Goal: Task Accomplishment & Management: Complete application form

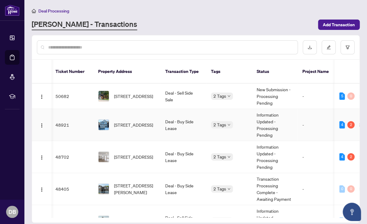
scroll to position [0, 1]
click at [128, 93] on span "[STREET_ADDRESS]" at bounding box center [133, 96] width 39 height 7
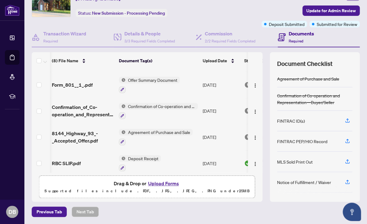
scroll to position [105, 1]
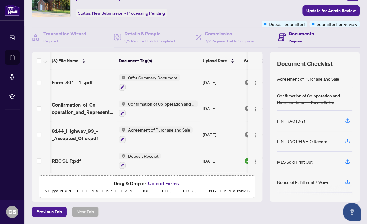
click at [157, 183] on button "Upload Forms" at bounding box center [163, 183] width 34 height 8
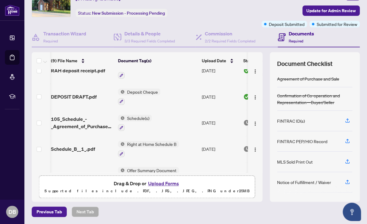
scroll to position [0, 2]
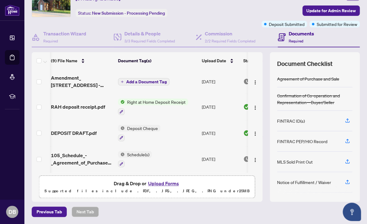
click at [128, 80] on span "Add a Document Tag" at bounding box center [146, 82] width 41 height 4
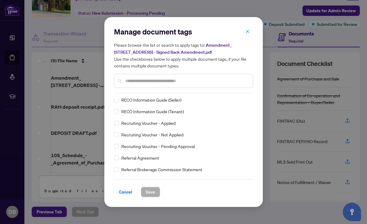
scroll to position [1137, 0]
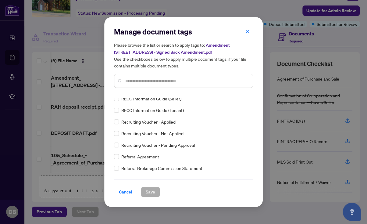
click at [131, 82] on input "text" at bounding box center [186, 80] width 122 height 7
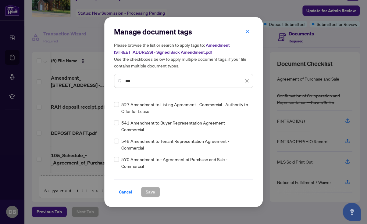
scroll to position [139, 0]
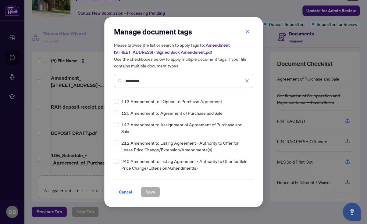
type input "*********"
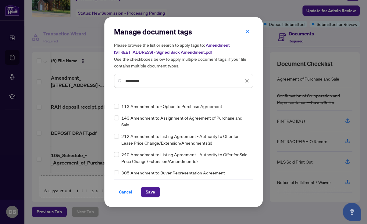
scroll to position [0, 0]
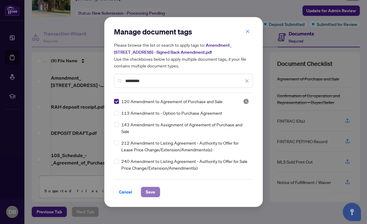
click at [151, 191] on span "Save" at bounding box center [150, 192] width 9 height 10
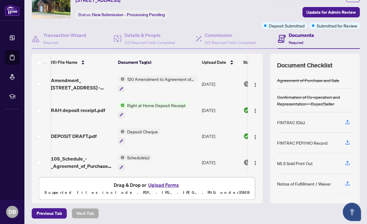
scroll to position [29, 0]
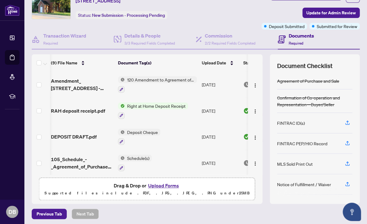
click at [147, 79] on span "120 Amendment to Agreement of Purchase and Sale" at bounding box center [161, 79] width 72 height 7
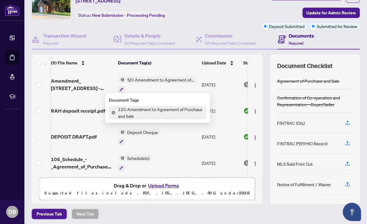
click at [155, 86] on div at bounding box center [157, 88] width 79 height 7
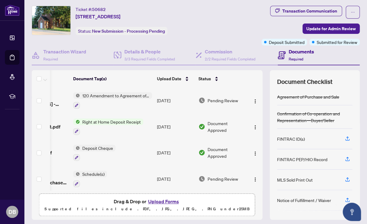
scroll to position [7, 0]
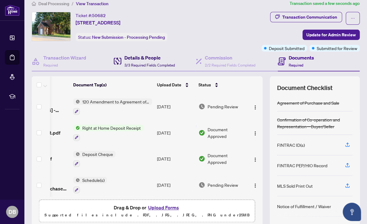
click at [143, 57] on h4 "Details & People" at bounding box center [149, 57] width 51 height 7
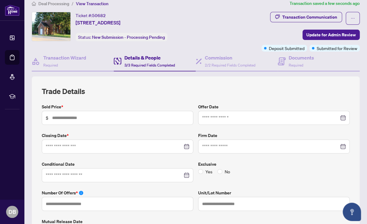
type input "**********"
type input "*"
type input "**********"
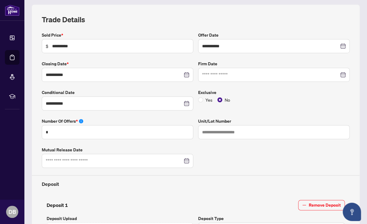
scroll to position [87, 0]
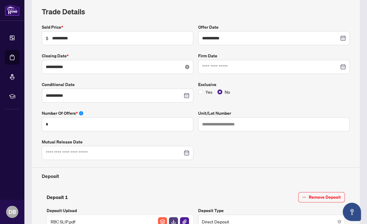
click at [186, 65] on icon "close-circle" at bounding box center [187, 67] width 4 height 4
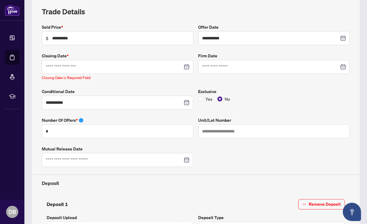
click at [186, 66] on div at bounding box center [117, 66] width 143 height 7
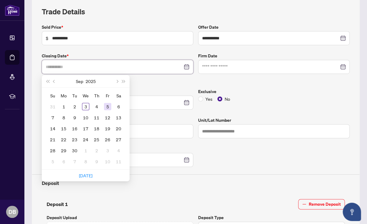
type input "**********"
click at [117, 80] on span "Next month (PageDown)" at bounding box center [116, 81] width 3 height 3
type input "**********"
click at [76, 148] on div "28" at bounding box center [74, 150] width 7 height 7
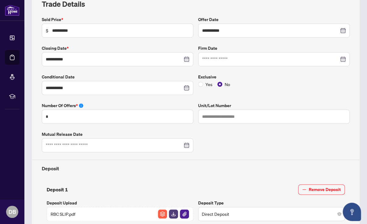
scroll to position [96, 0]
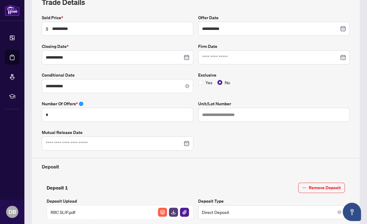
click at [141, 81] on div "**********" at bounding box center [117, 86] width 151 height 14
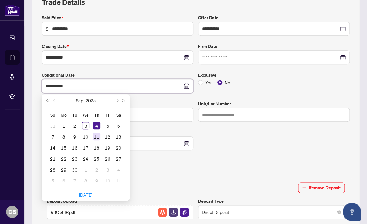
type input "**********"
click at [96, 135] on div "11" at bounding box center [96, 136] width 7 height 7
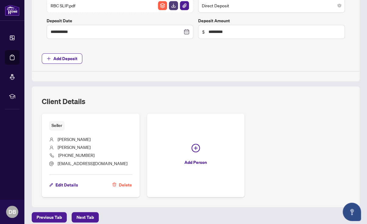
scroll to position [308, 0]
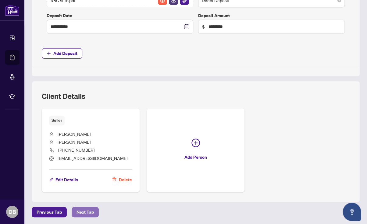
click at [85, 209] on span "Next Tab" at bounding box center [84, 212] width 17 height 10
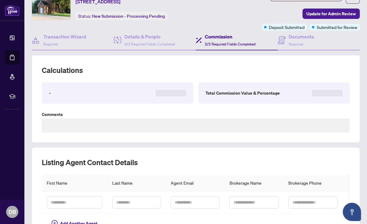
type textarea "**********"
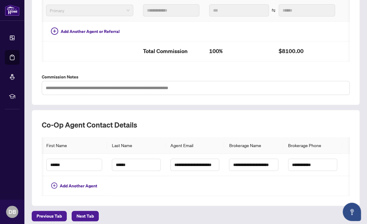
scroll to position [179, 0]
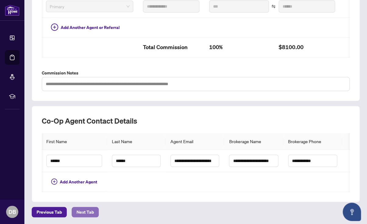
click at [80, 208] on span "Next Tab" at bounding box center [84, 212] width 17 height 10
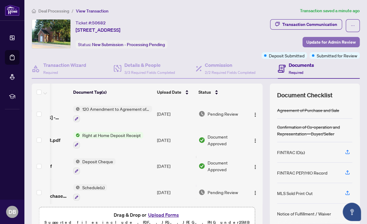
click at [321, 41] on span "Update for Admin Review" at bounding box center [330, 42] width 49 height 10
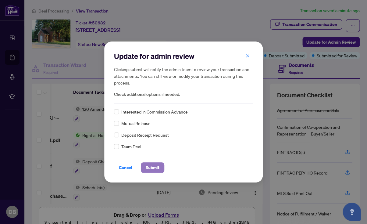
click at [149, 168] on span "Submit" at bounding box center [153, 167] width 14 height 10
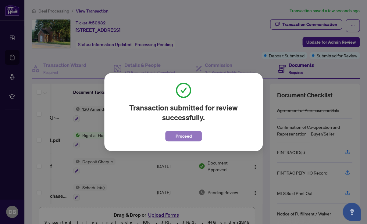
click at [176, 136] on span "Proceed" at bounding box center [183, 136] width 16 height 10
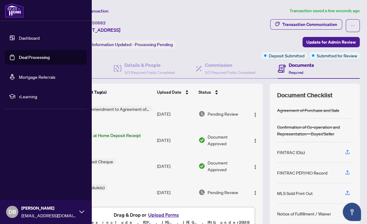
click at [27, 37] on link "Dashboard" at bounding box center [29, 37] width 21 height 5
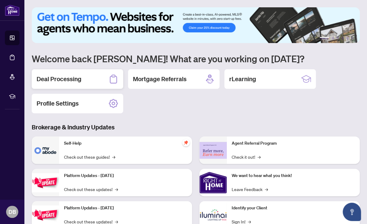
click at [79, 76] on h2 "Deal Processing" at bounding box center [59, 79] width 45 height 9
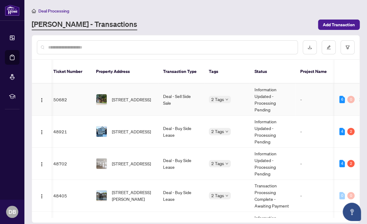
scroll to position [0, 3]
